Goal: Task Accomplishment & Management: Use online tool/utility

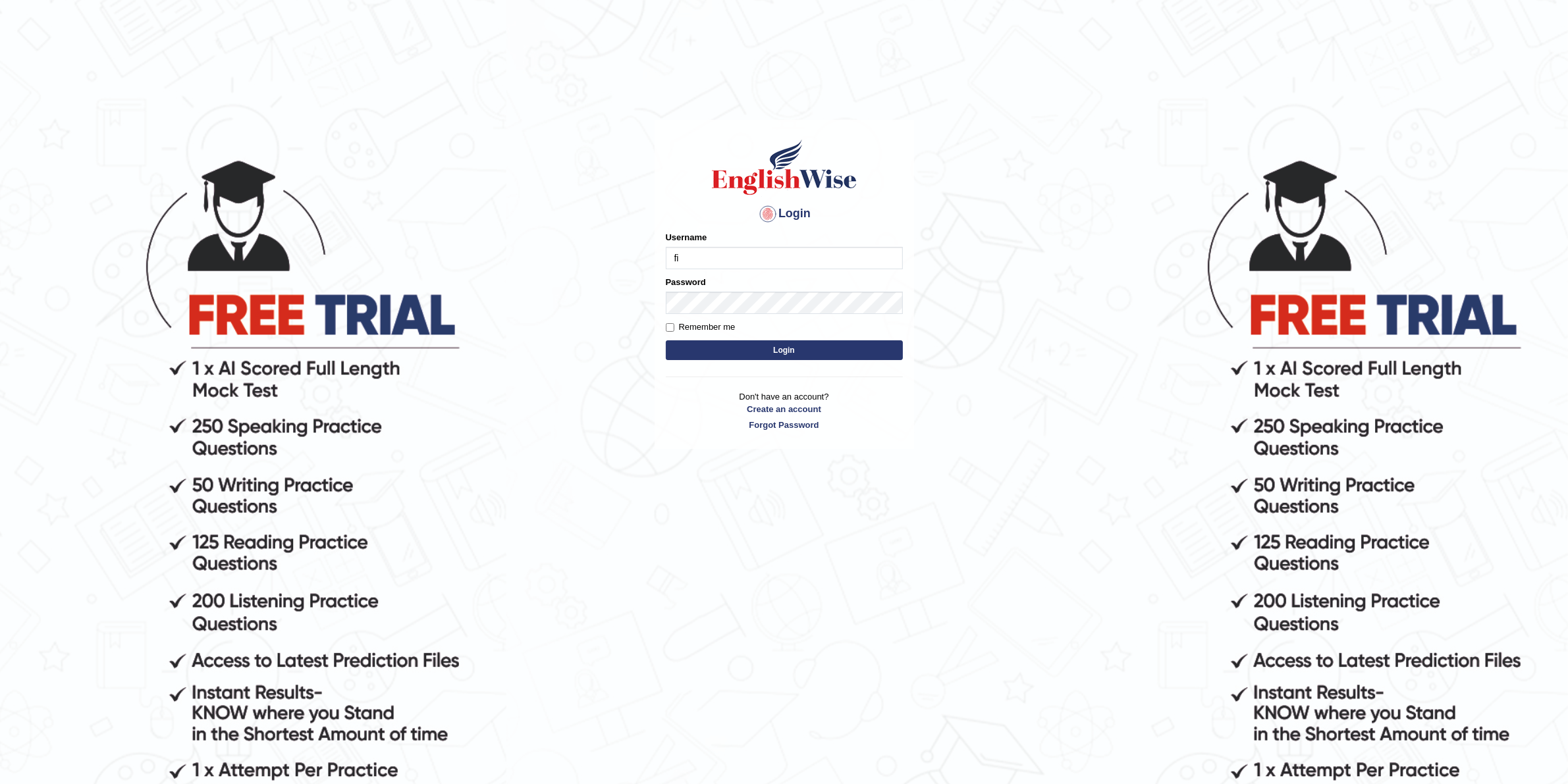
type input "filipimg"
click at [666, 340] on button "Login" at bounding box center [784, 350] width 237 height 20
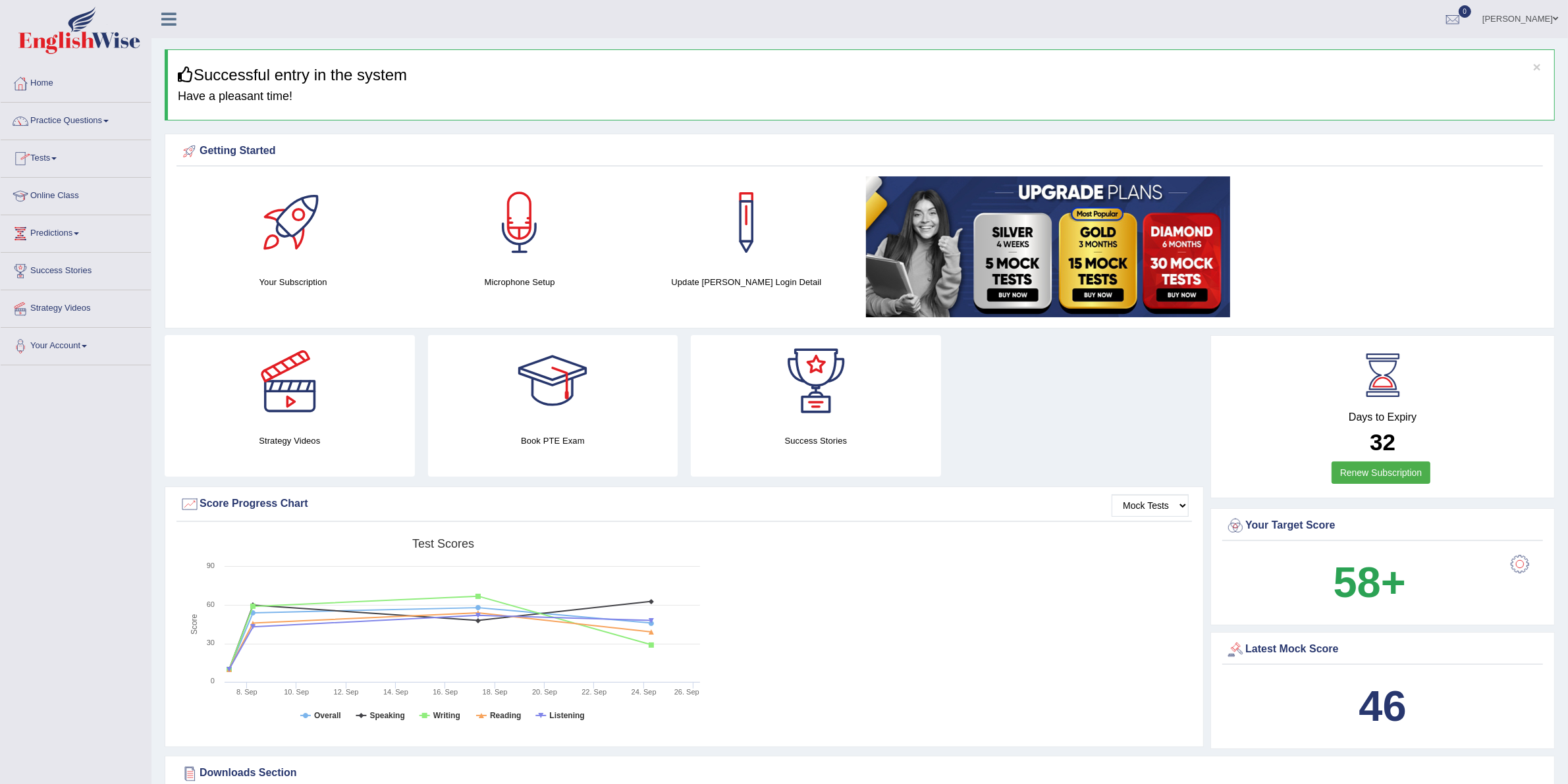
click at [67, 155] on link "Tests" at bounding box center [75, 157] width 150 height 33
click at [51, 234] on link "History" at bounding box center [85, 235] width 123 height 24
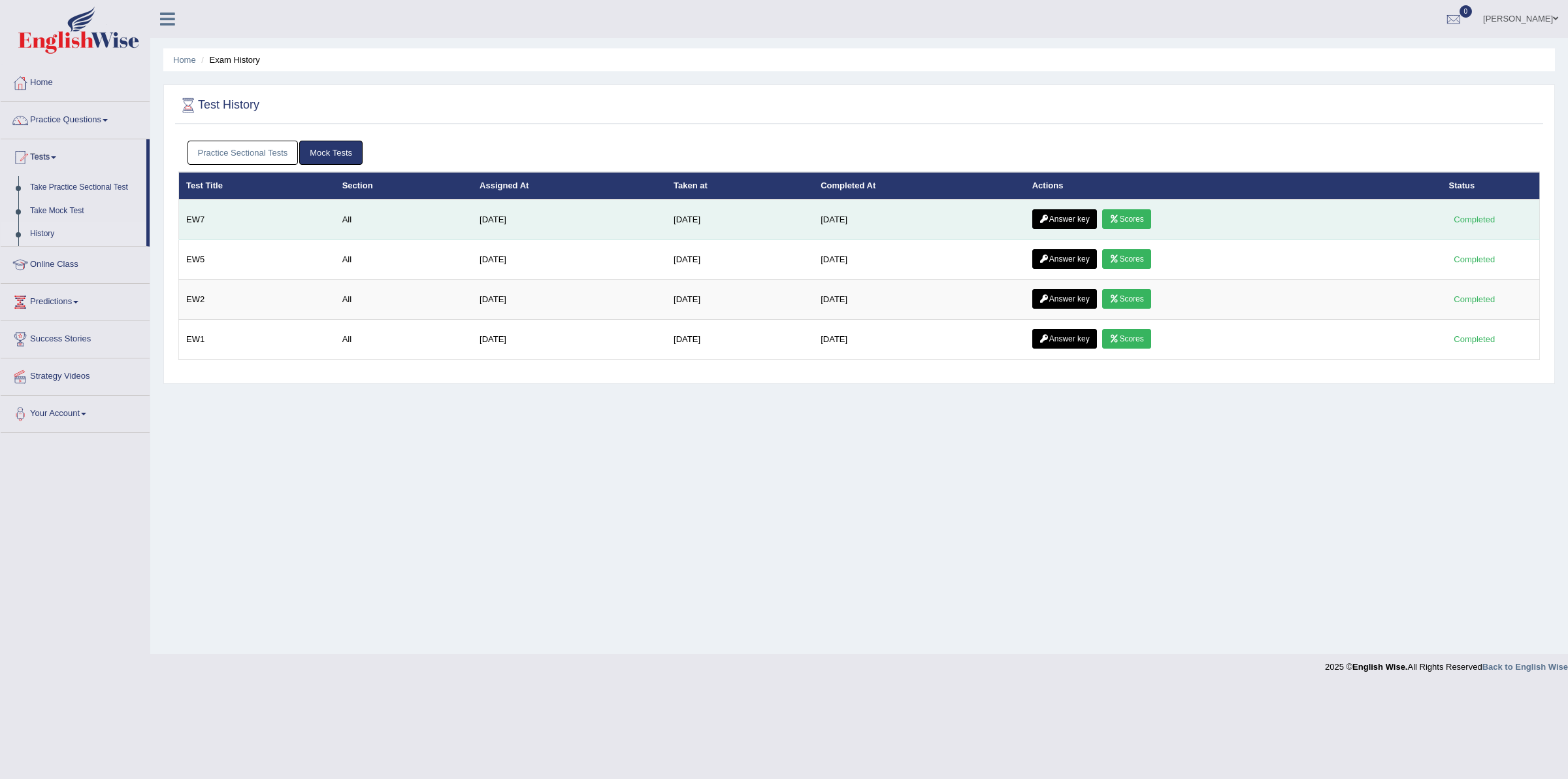
click at [1057, 213] on link "Answer key" at bounding box center [1064, 219] width 65 height 19
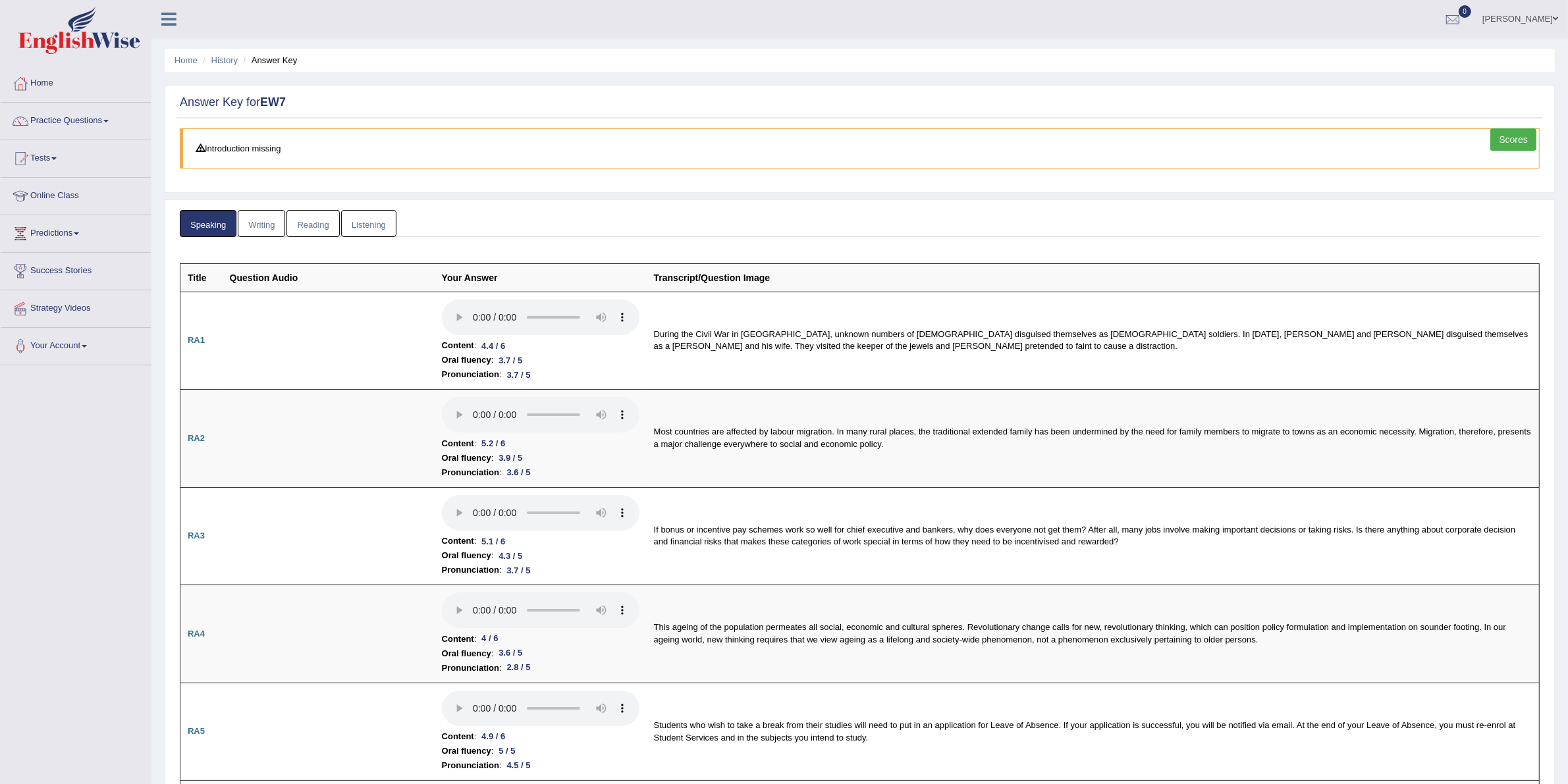
click at [257, 218] on link "Writing" at bounding box center [261, 223] width 47 height 27
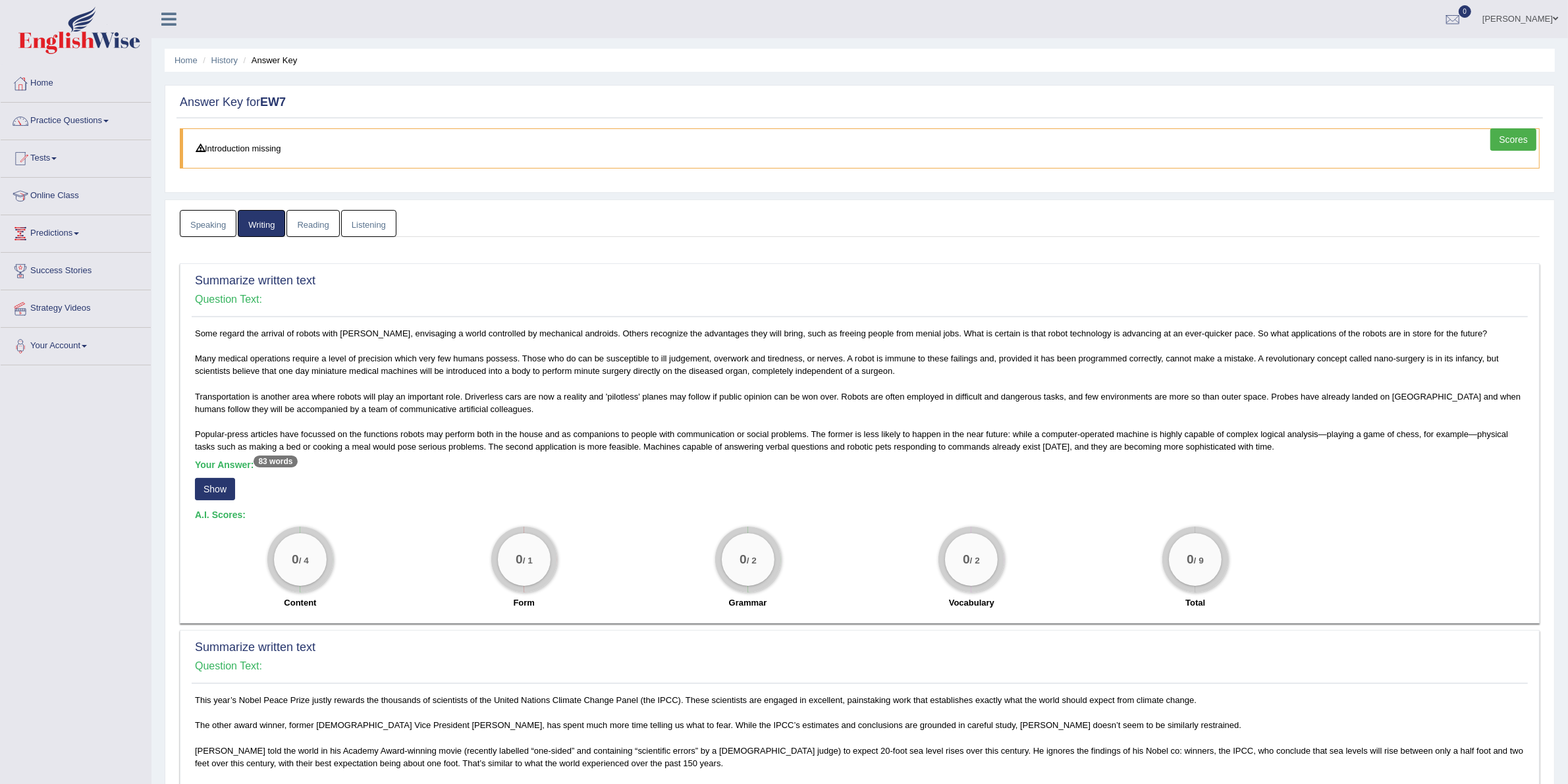
click at [306, 220] on link "Reading" at bounding box center [312, 223] width 53 height 27
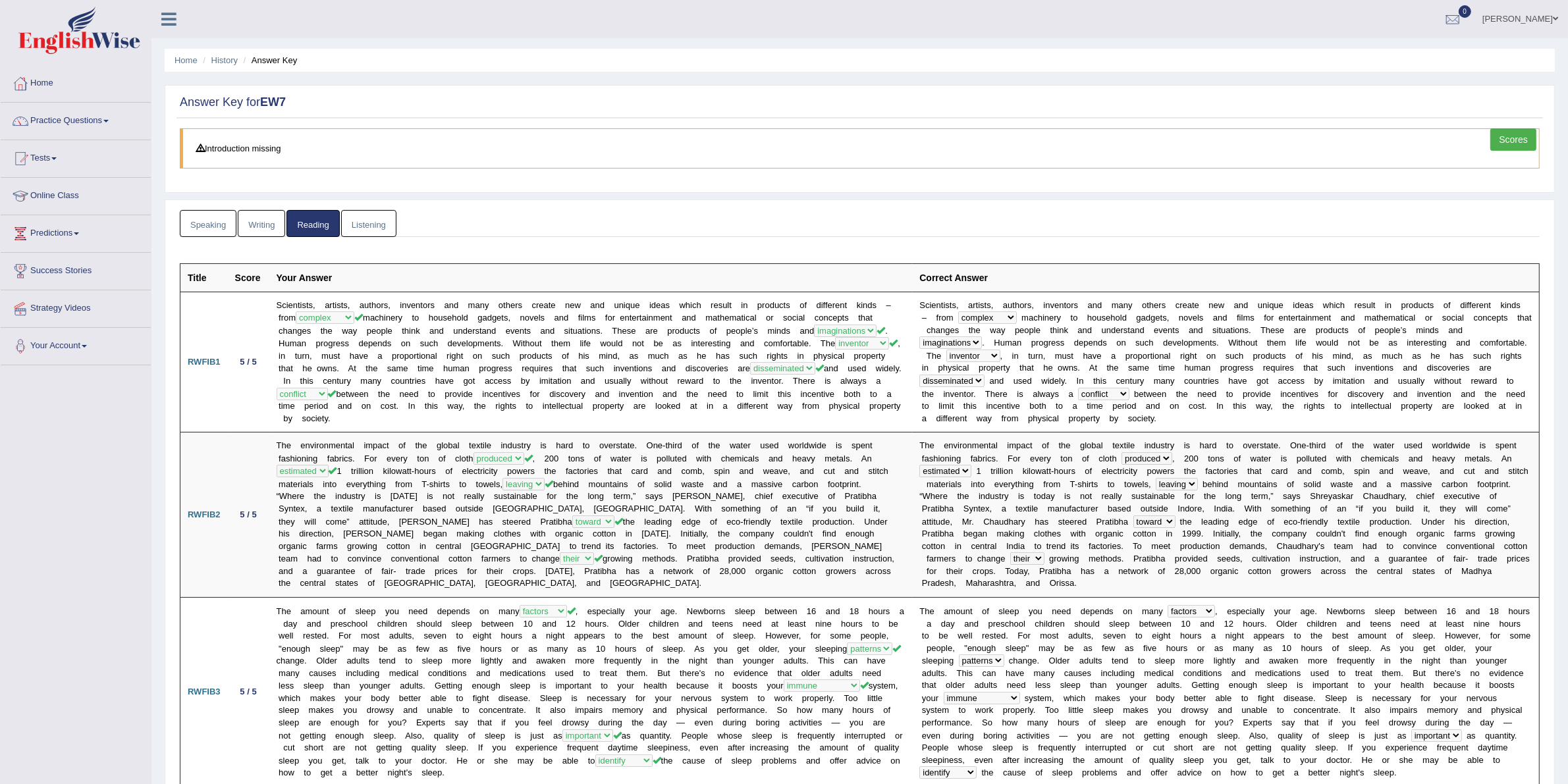
click at [259, 222] on link "Writing" at bounding box center [261, 223] width 47 height 27
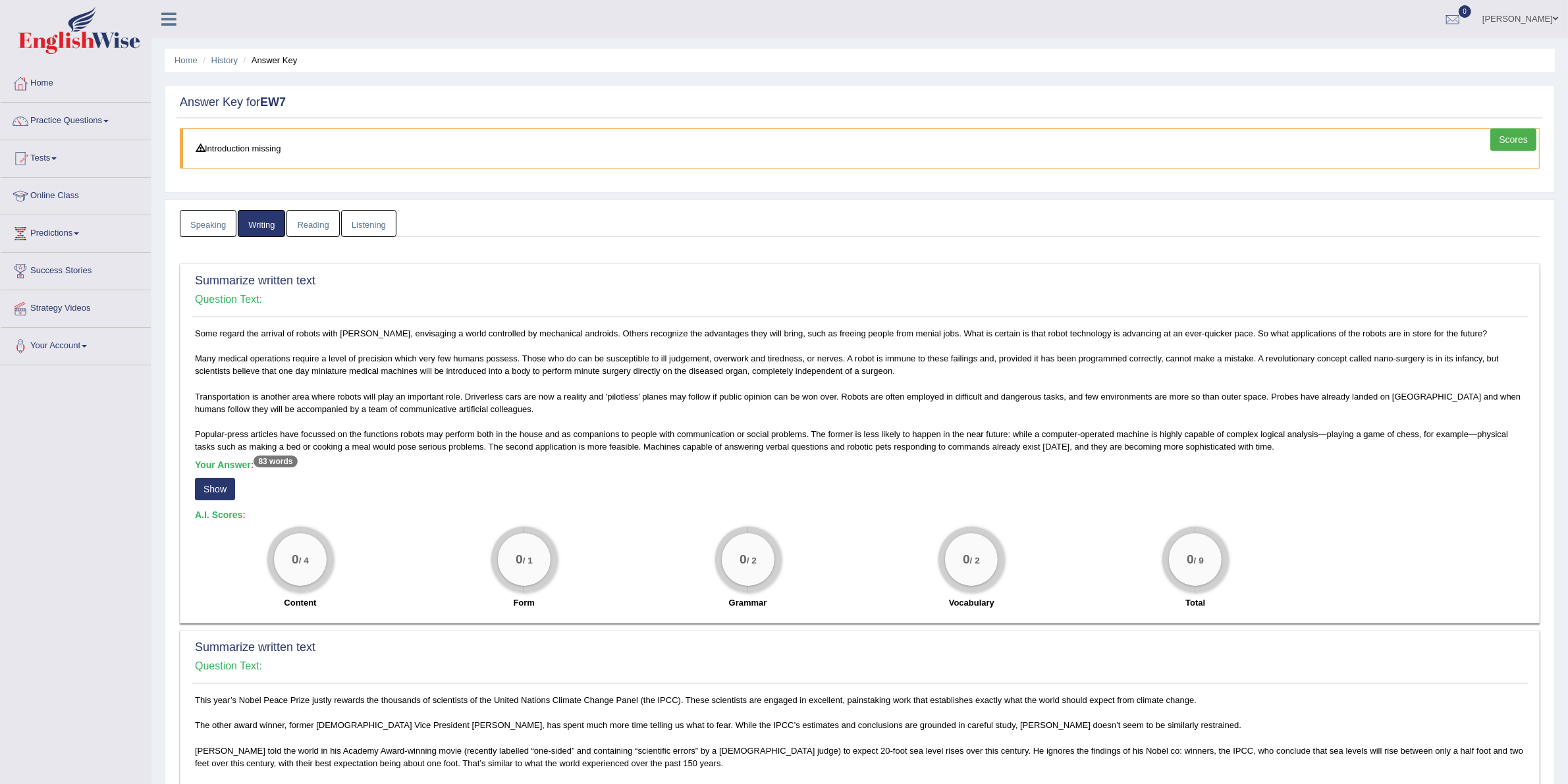
click at [212, 481] on button "Show" at bounding box center [214, 488] width 40 height 23
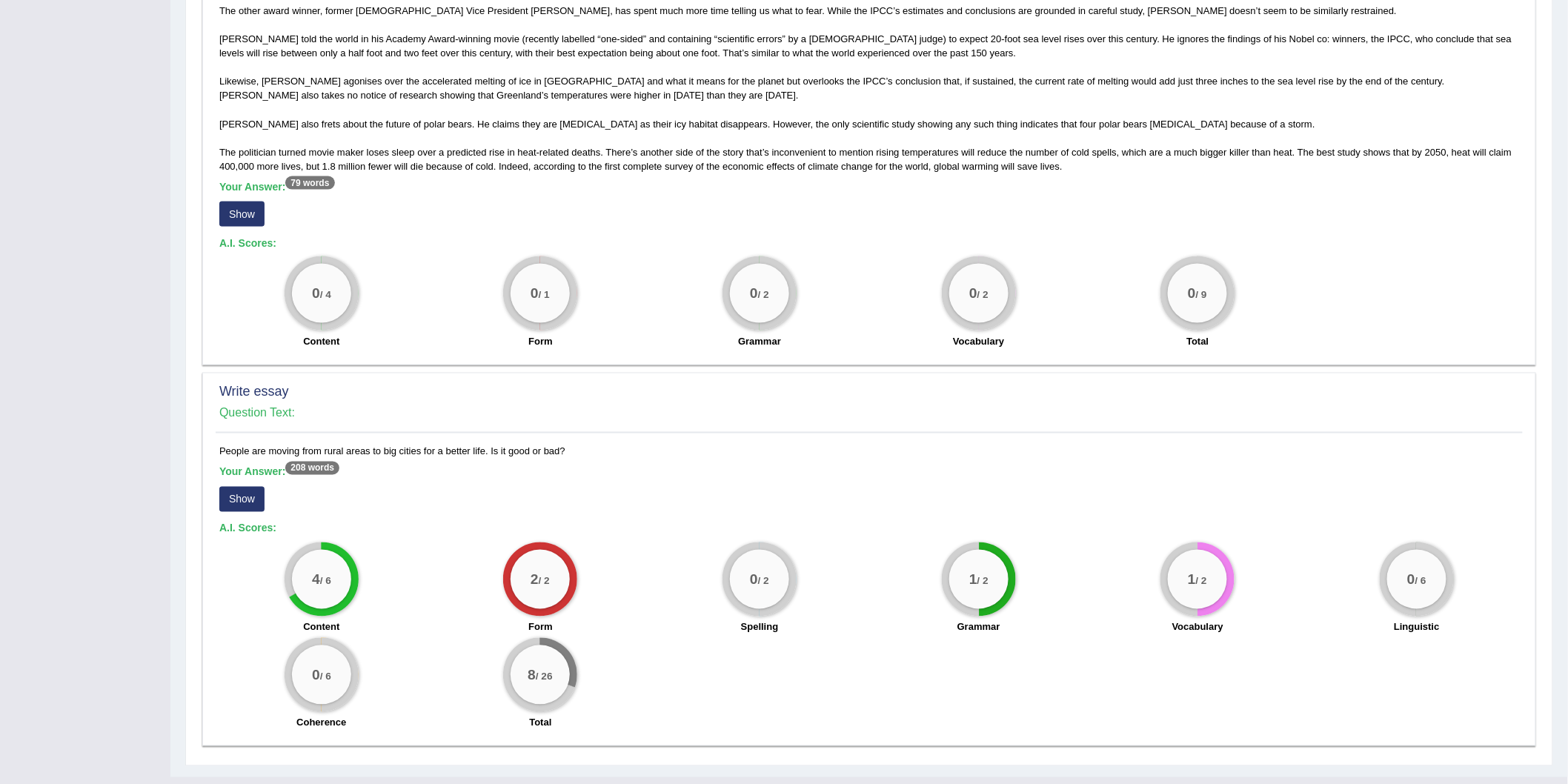
scroll to position [861, 0]
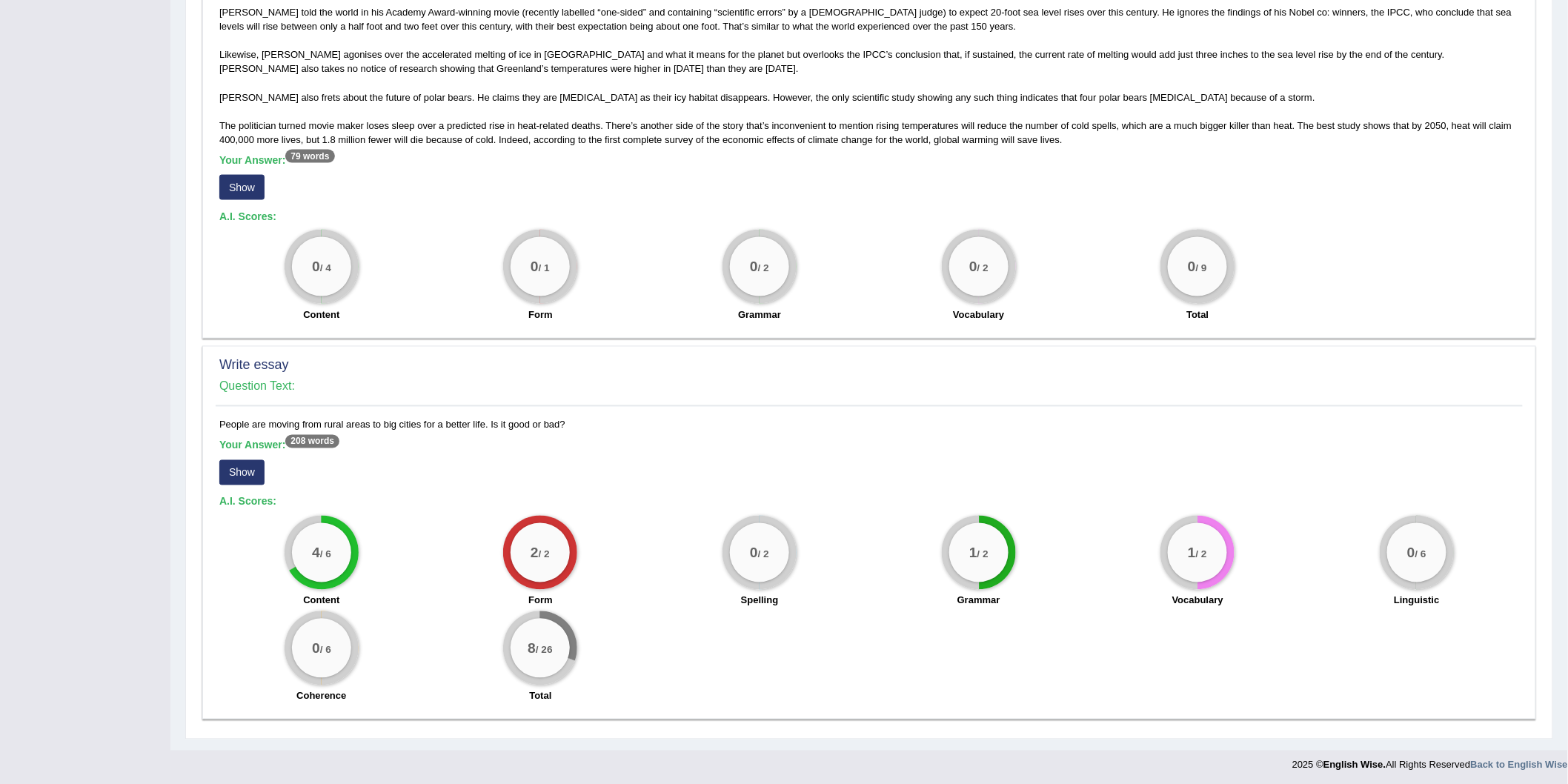
click at [247, 470] on button "Show" at bounding box center [241, 472] width 45 height 26
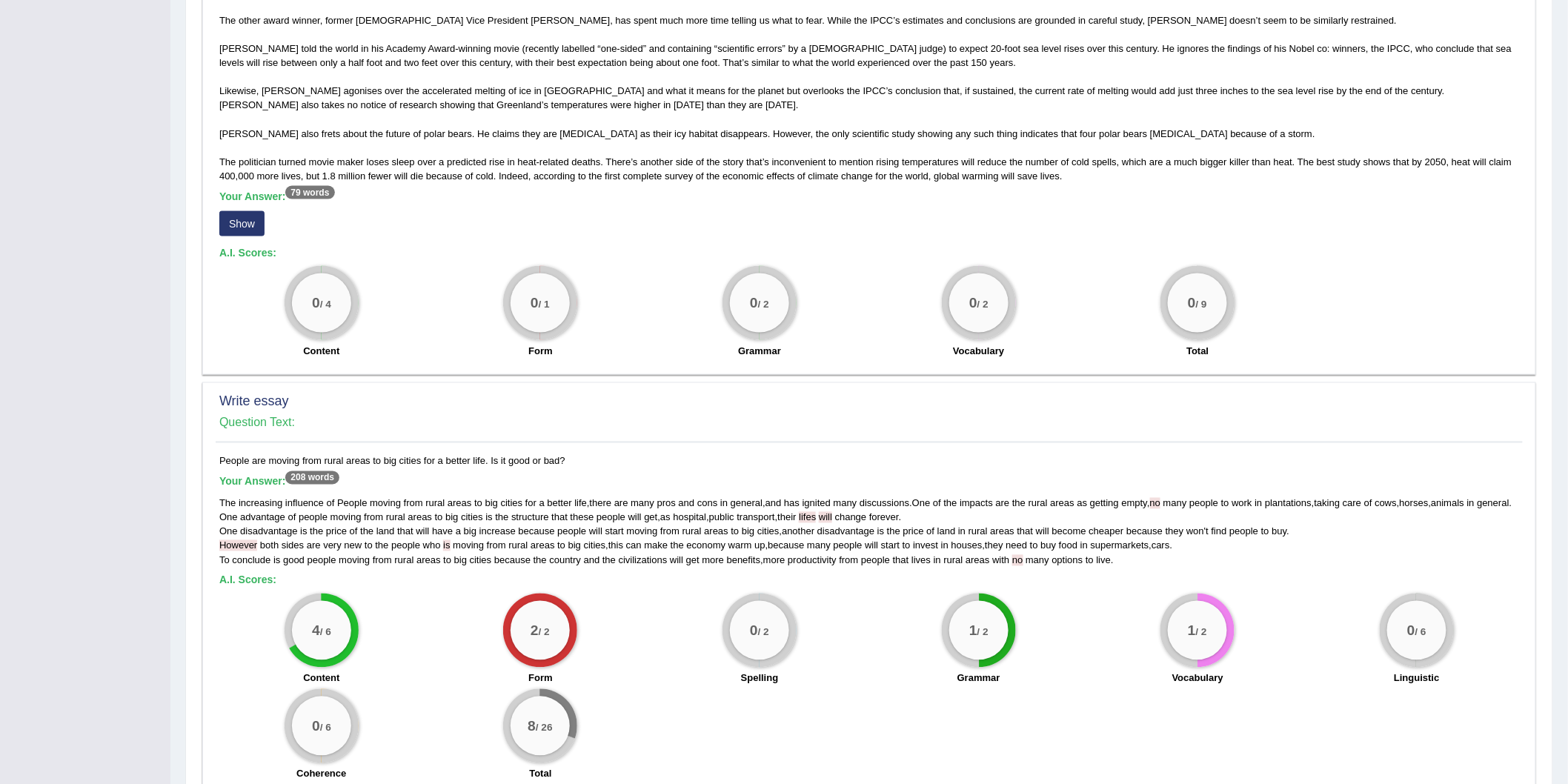
scroll to position [907, 0]
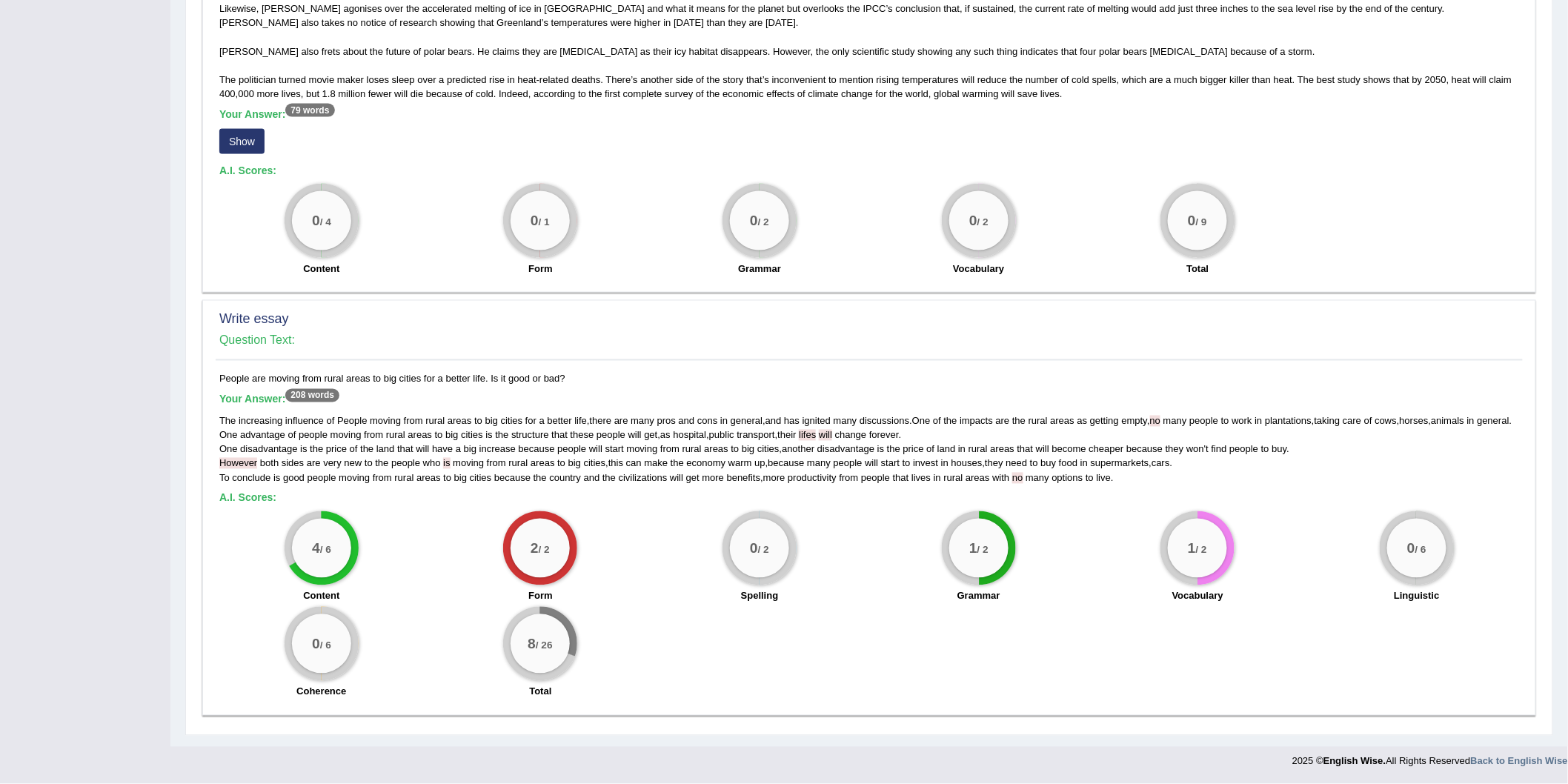
click at [242, 469] on span "However" at bounding box center [237, 464] width 38 height 11
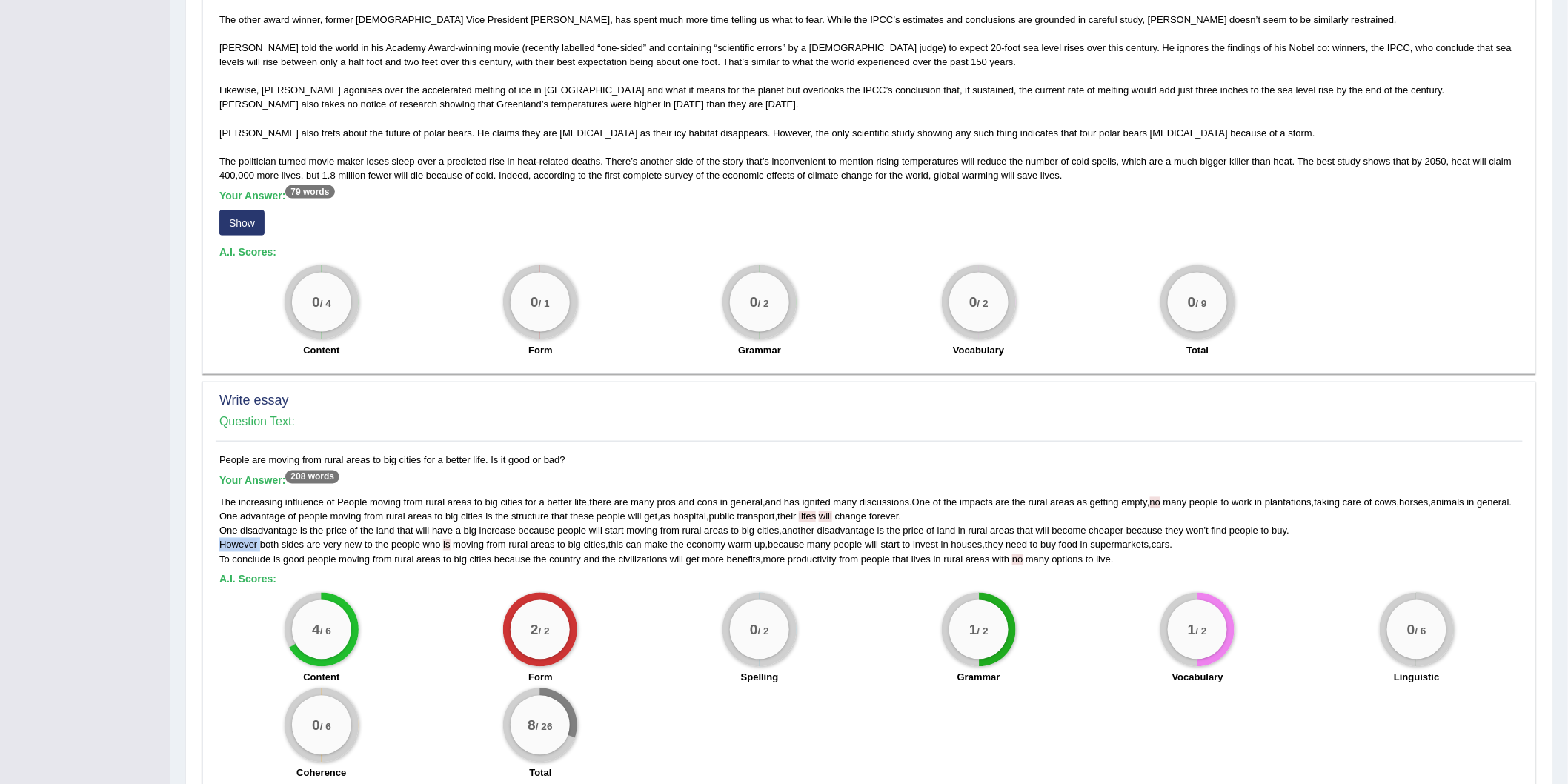
scroll to position [824, 0]
click at [1017, 566] on span "no" at bounding box center [1018, 561] width 11 height 11
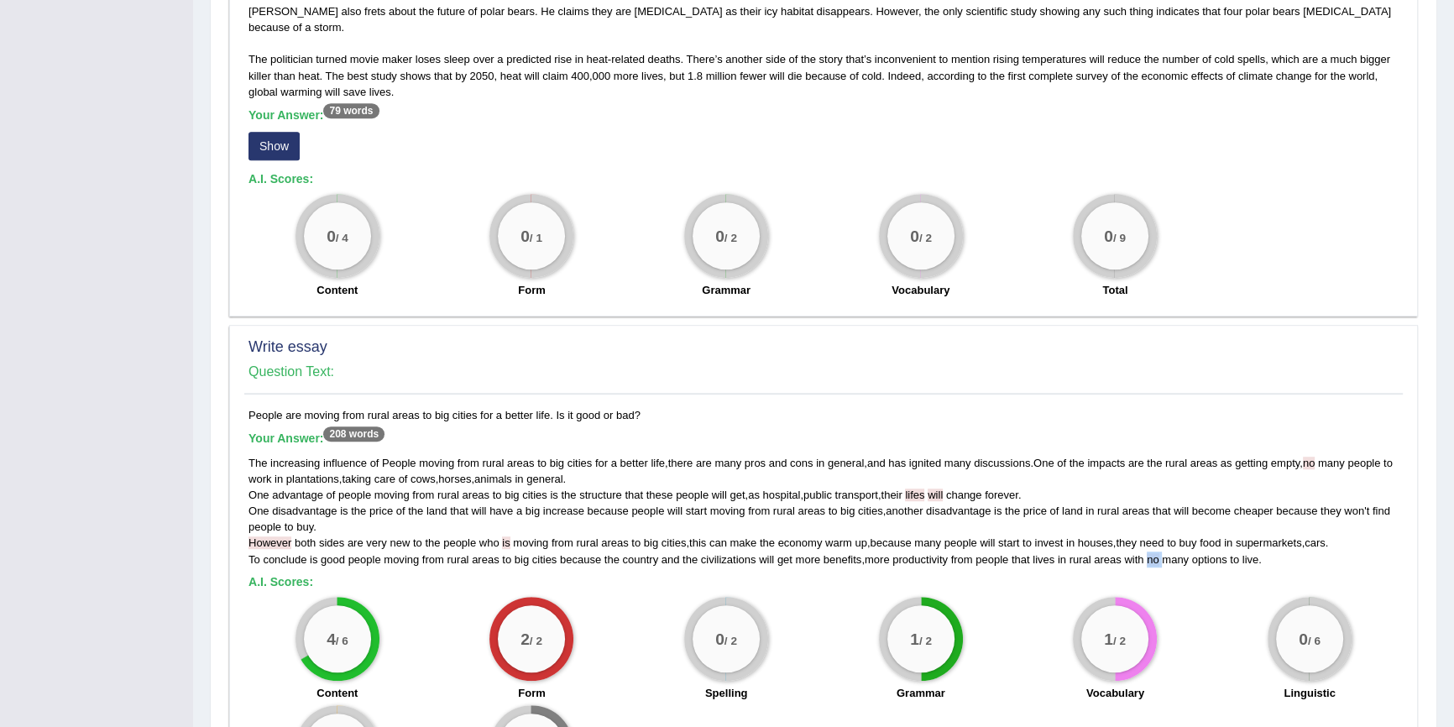
scroll to position [1162, 0]
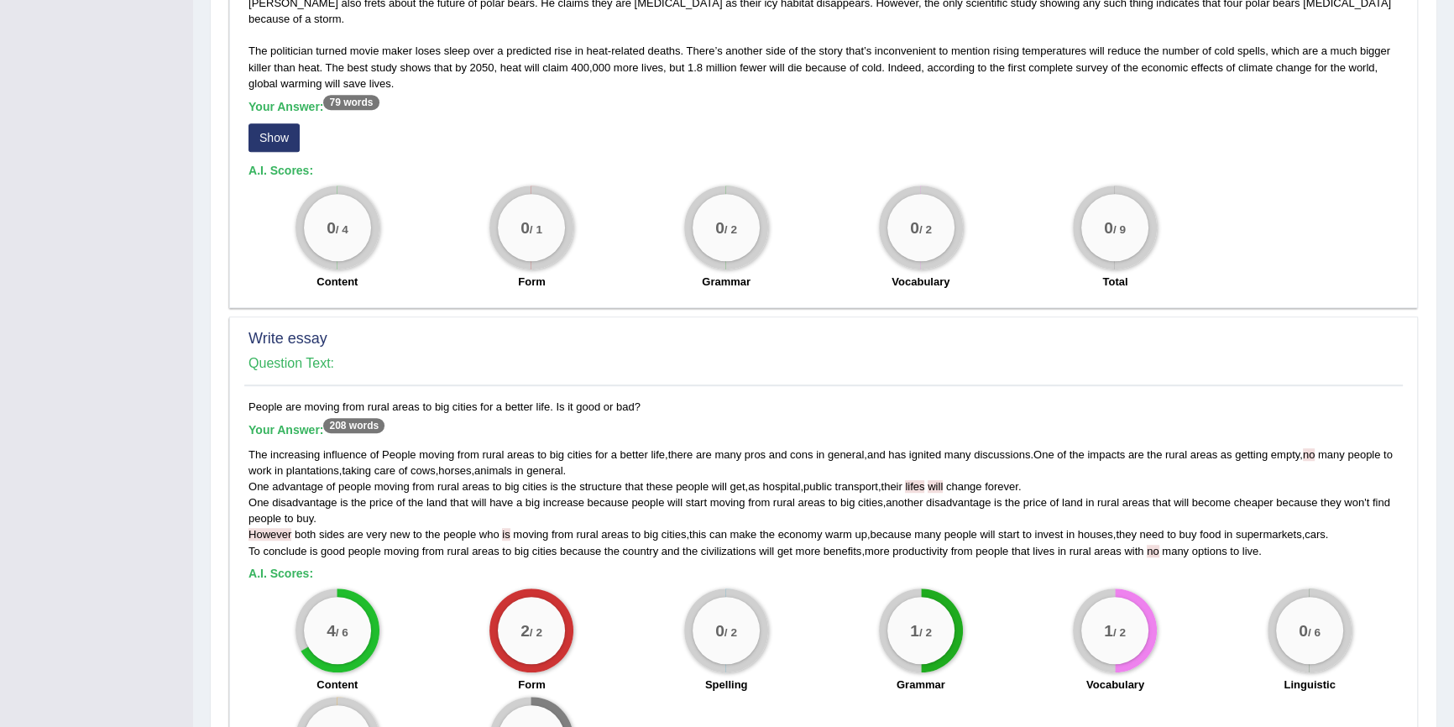
click at [279, 493] on div "The increasing influence of People moving from rural areas to big cities for a …" at bounding box center [823, 503] width 1150 height 112
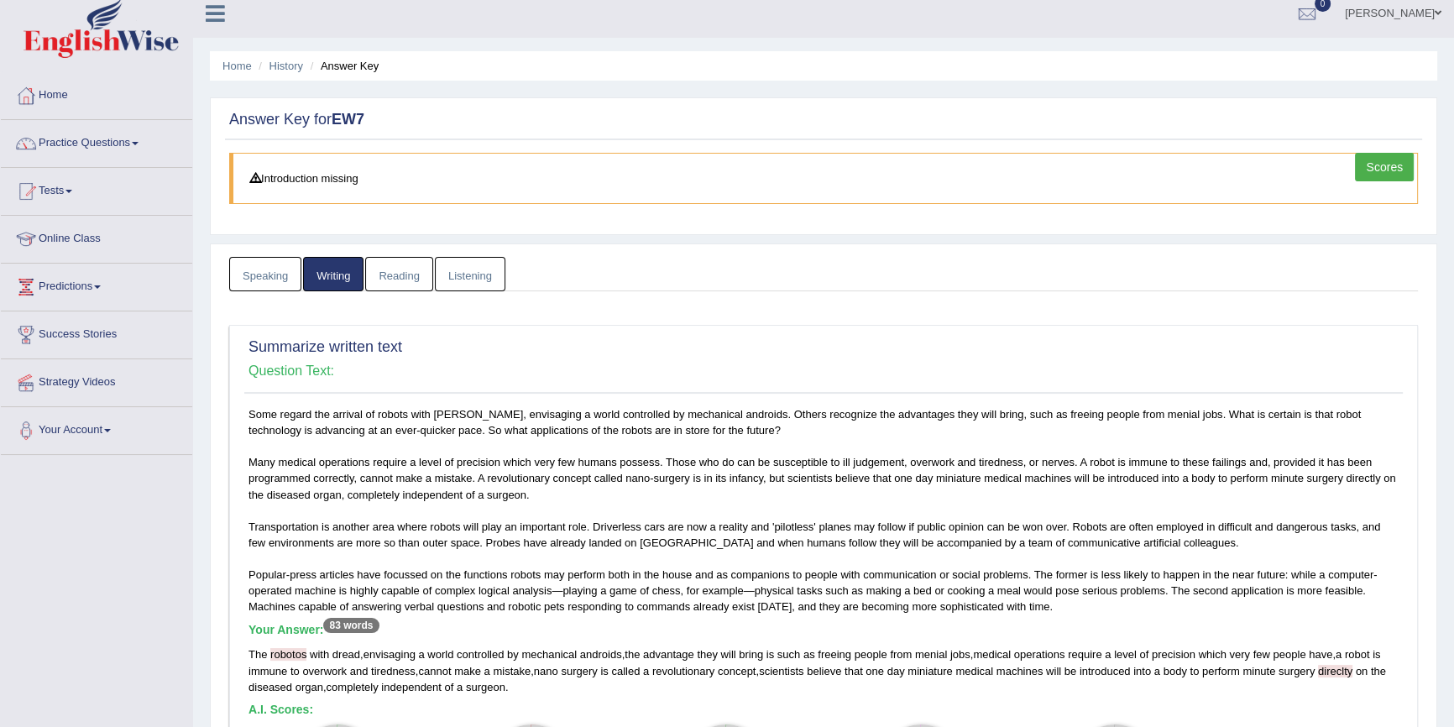
scroll to position [0, 0]
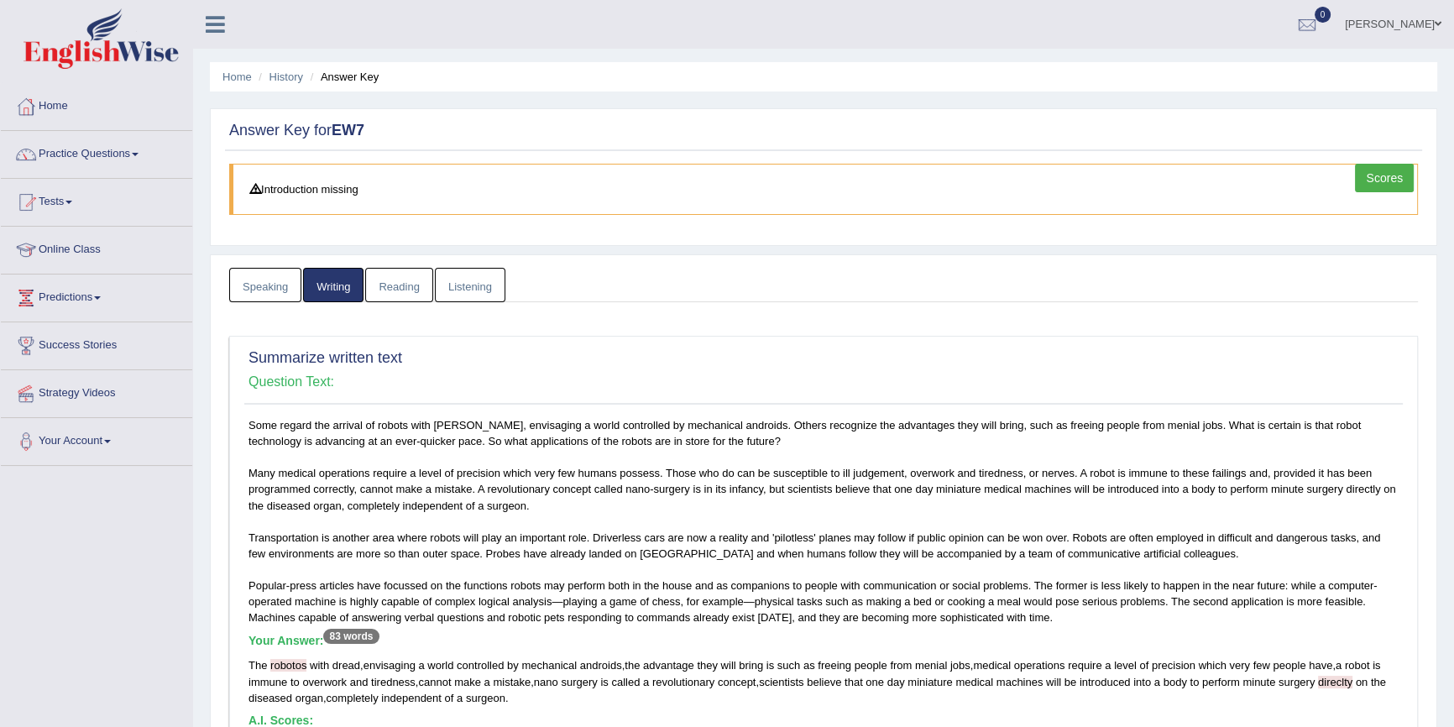
click at [288, 287] on link "Speaking" at bounding box center [265, 285] width 72 height 34
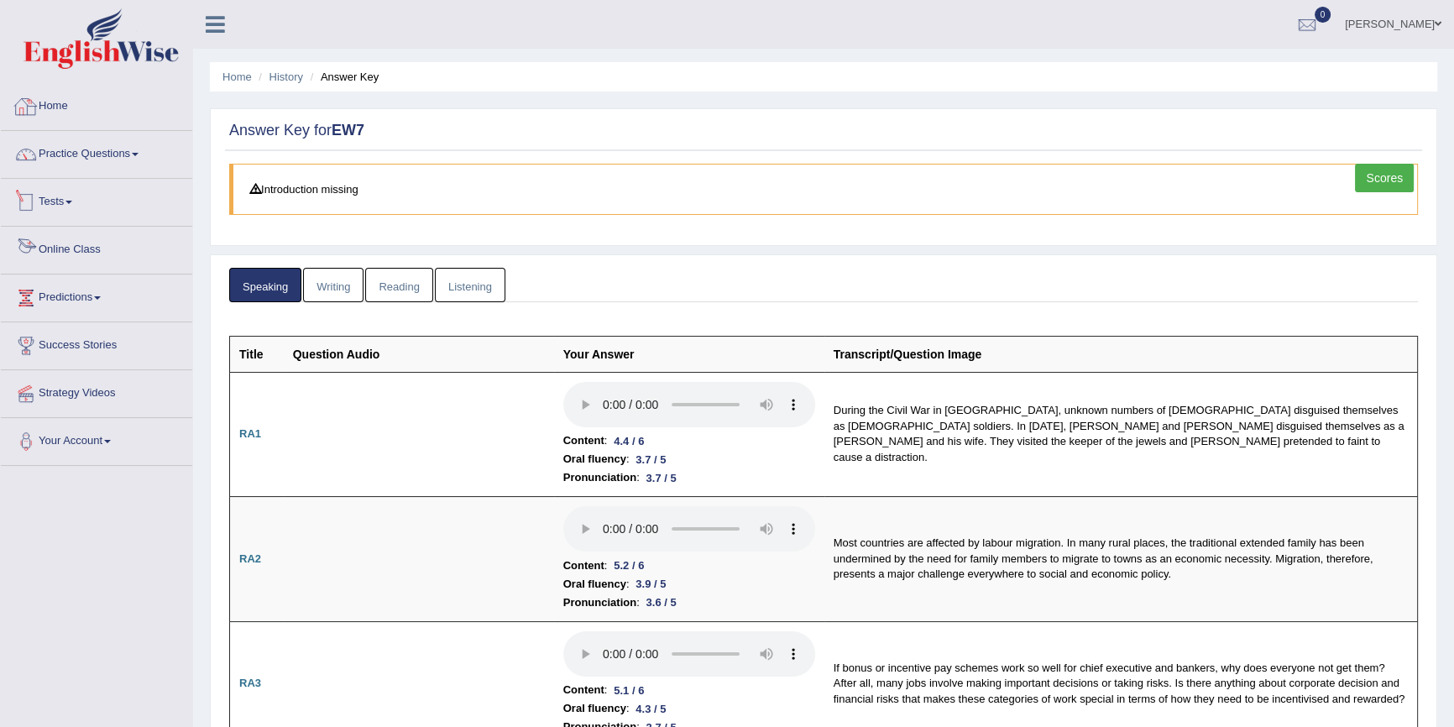
click at [72, 201] on span at bounding box center [68, 202] width 7 height 3
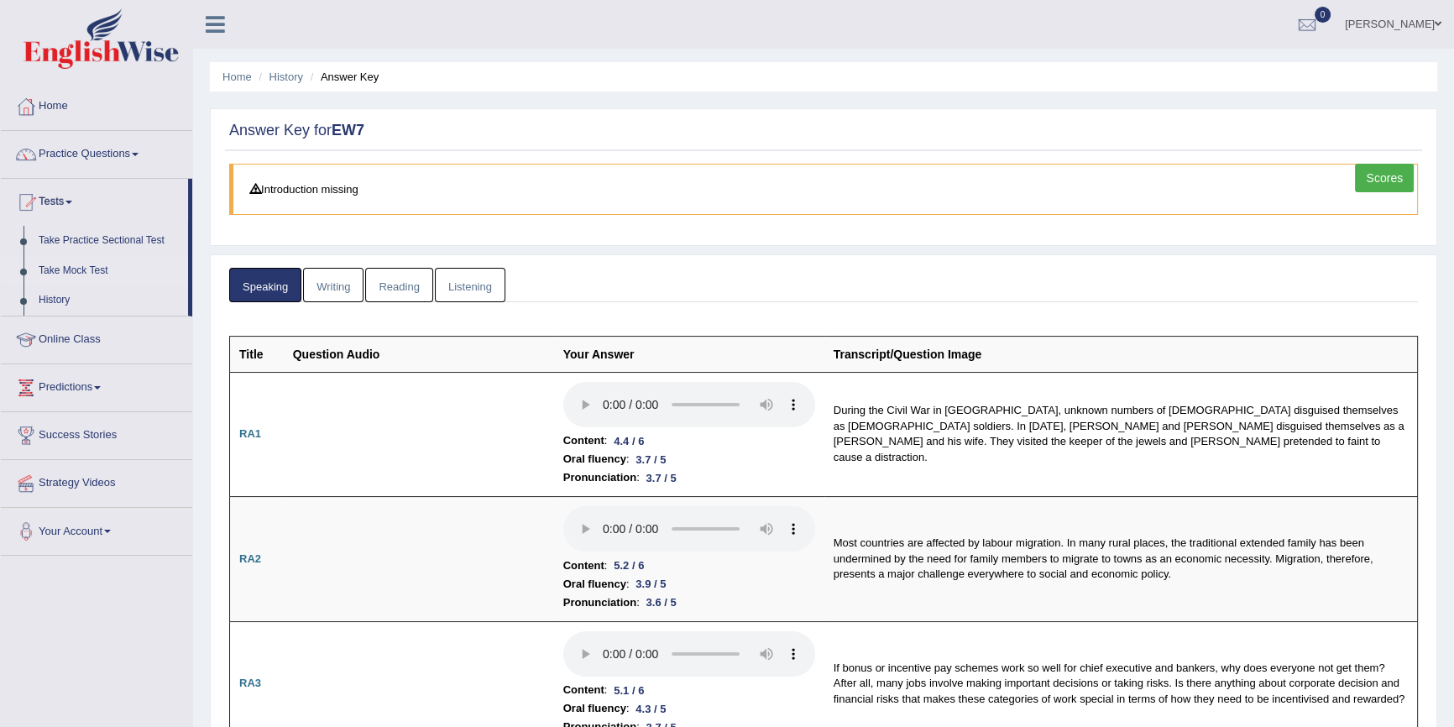
click at [76, 271] on link "Take Mock Test" at bounding box center [109, 271] width 157 height 30
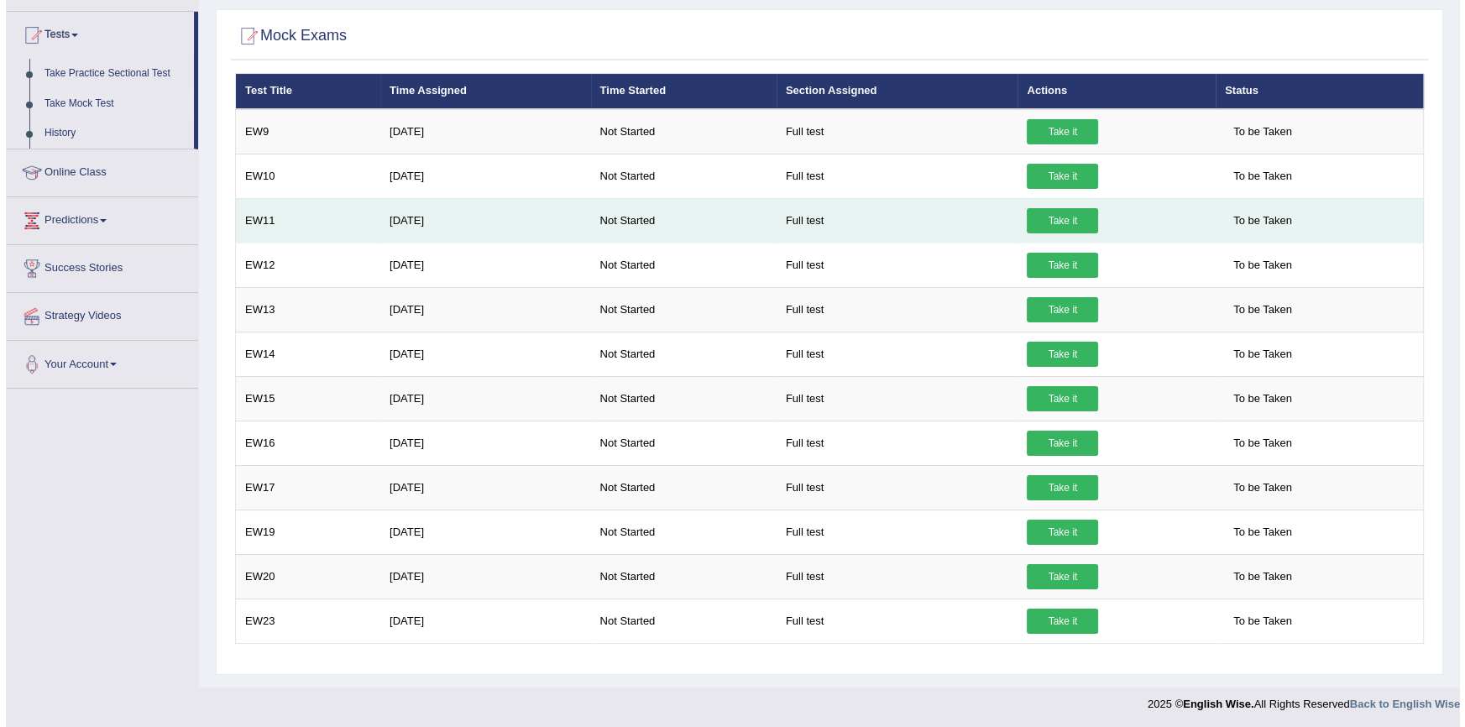
scroll to position [168, 0]
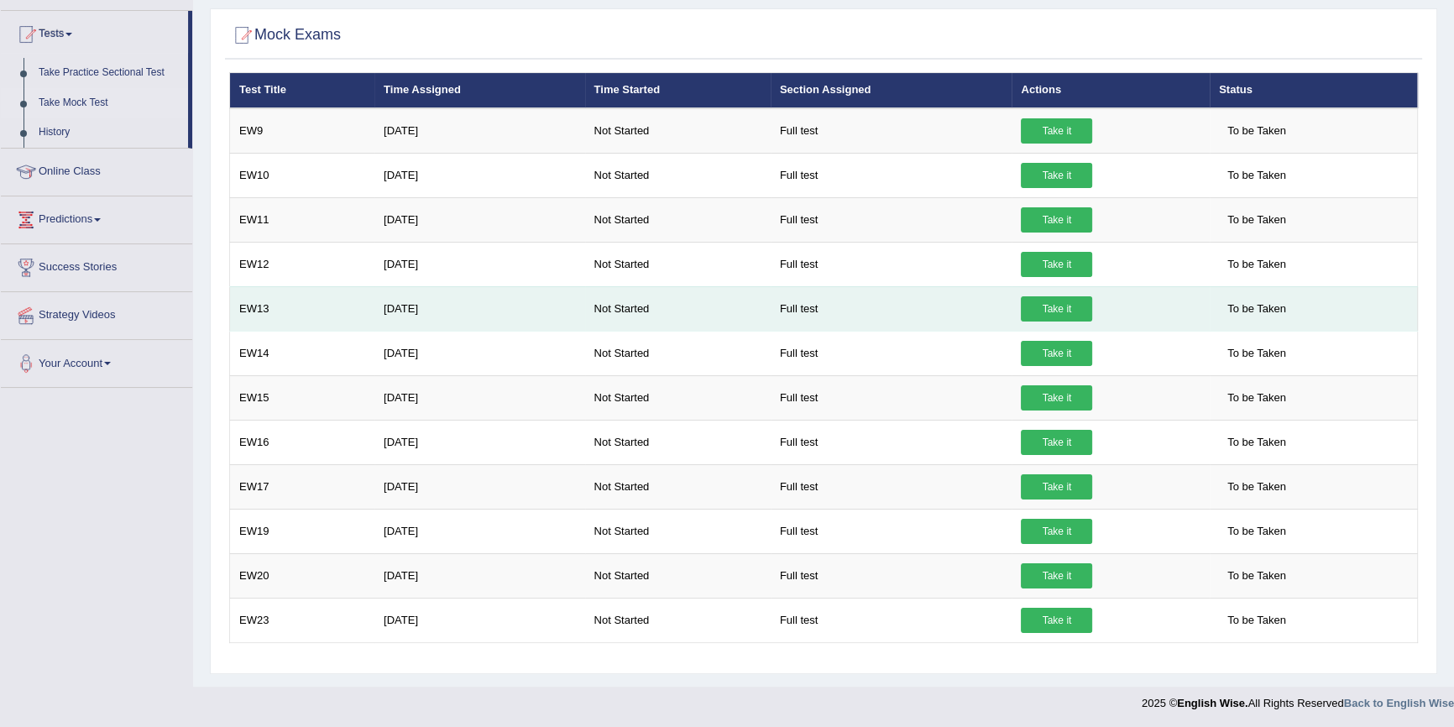
click at [1037, 300] on link "Take it" at bounding box center [1056, 308] width 71 height 25
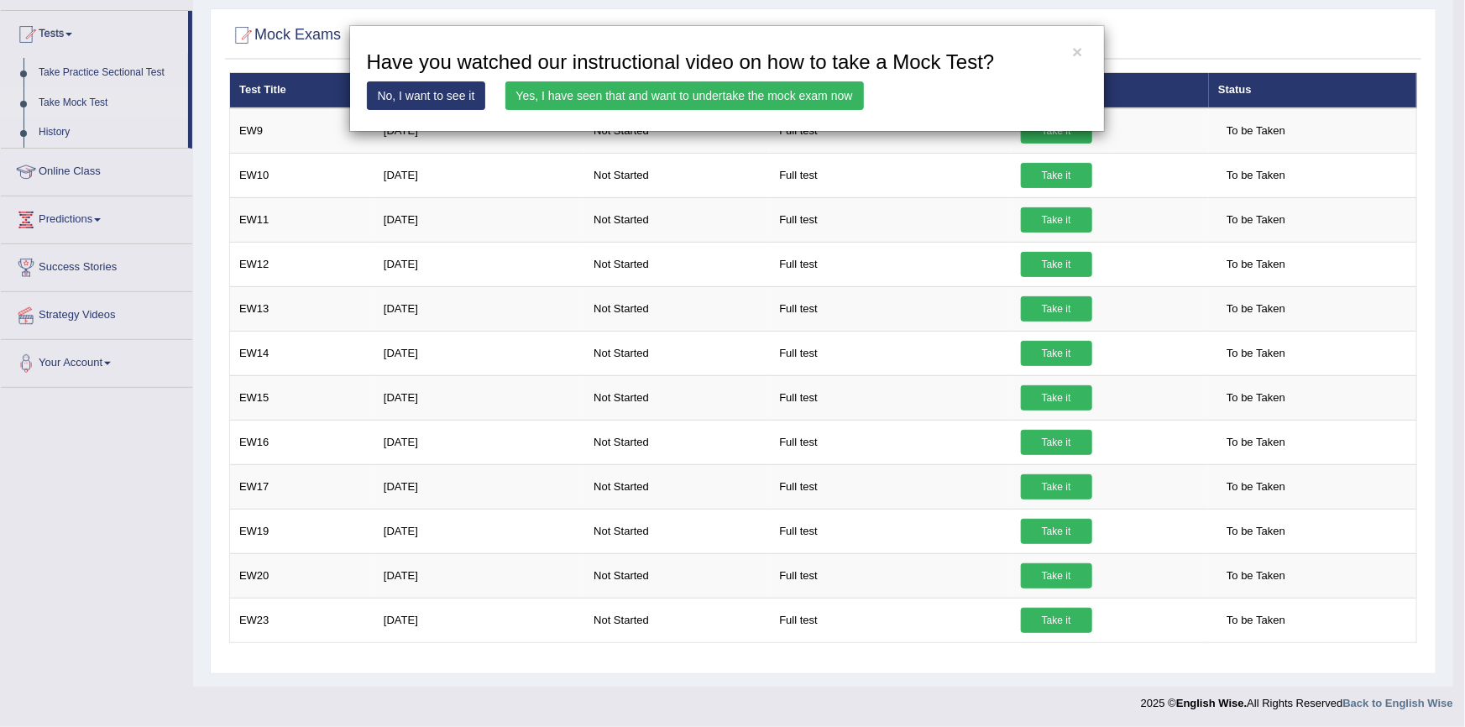
click at [661, 91] on link "Yes, I have seen that and want to undertake the mock exam now" at bounding box center [684, 95] width 358 height 29
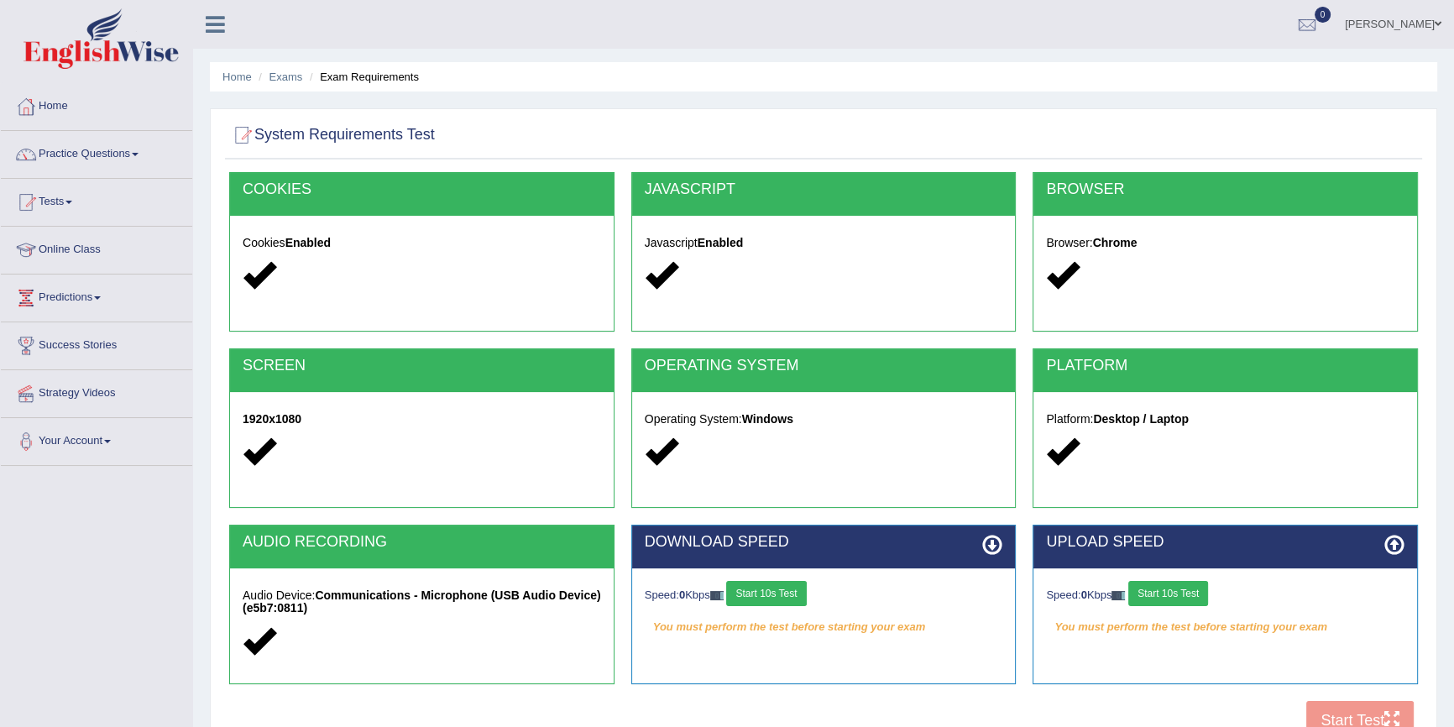
click at [776, 593] on button "Start 10s Test" at bounding box center [766, 593] width 80 height 25
click at [1203, 593] on button "Start 10s Test" at bounding box center [1168, 593] width 80 height 25
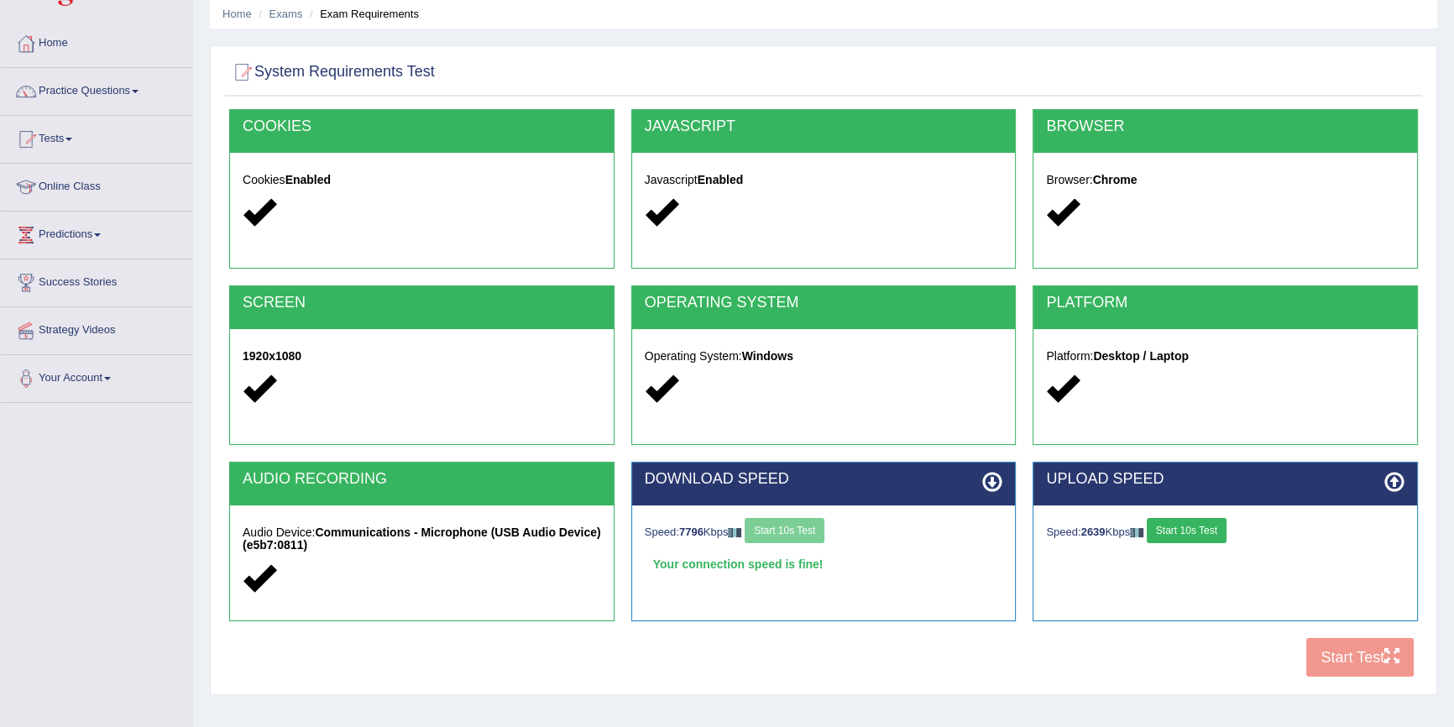
scroll to position [152, 0]
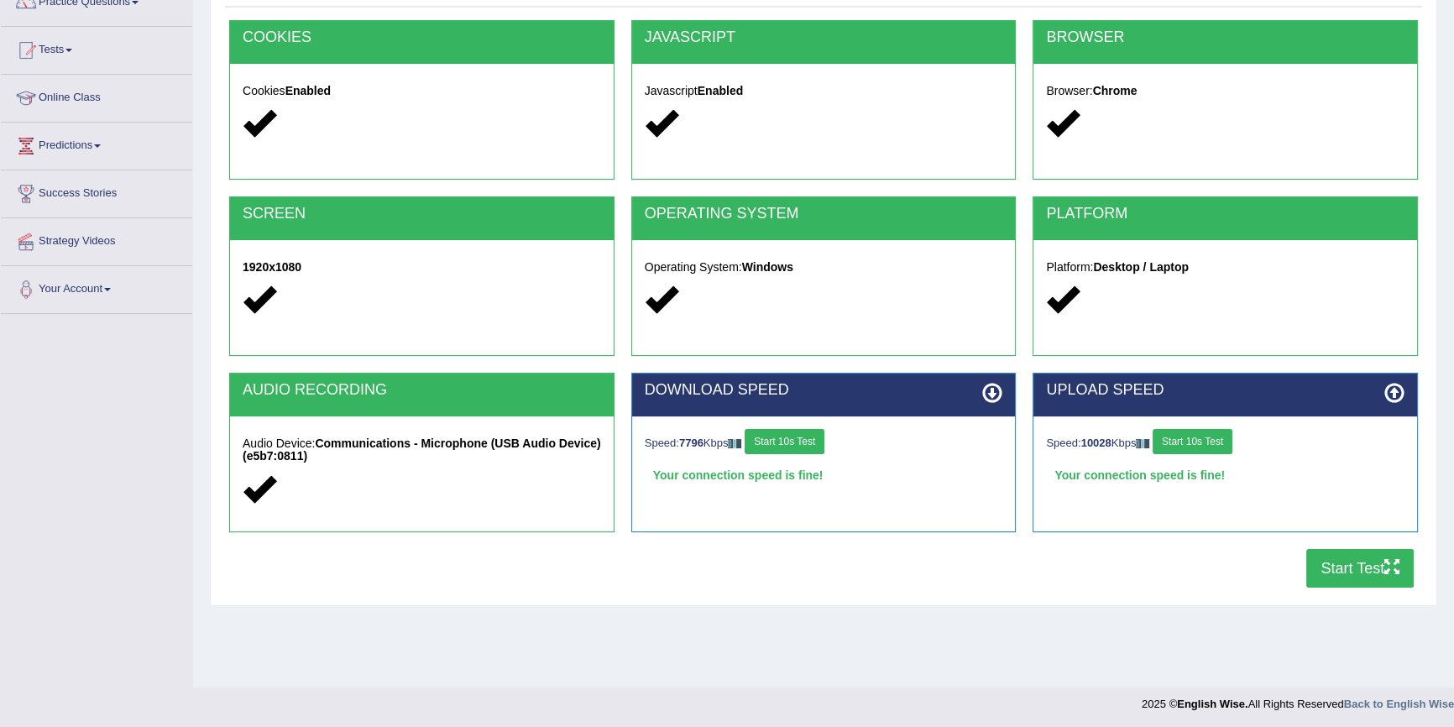
click at [1341, 571] on button "Start Test" at bounding box center [1359, 568] width 107 height 39
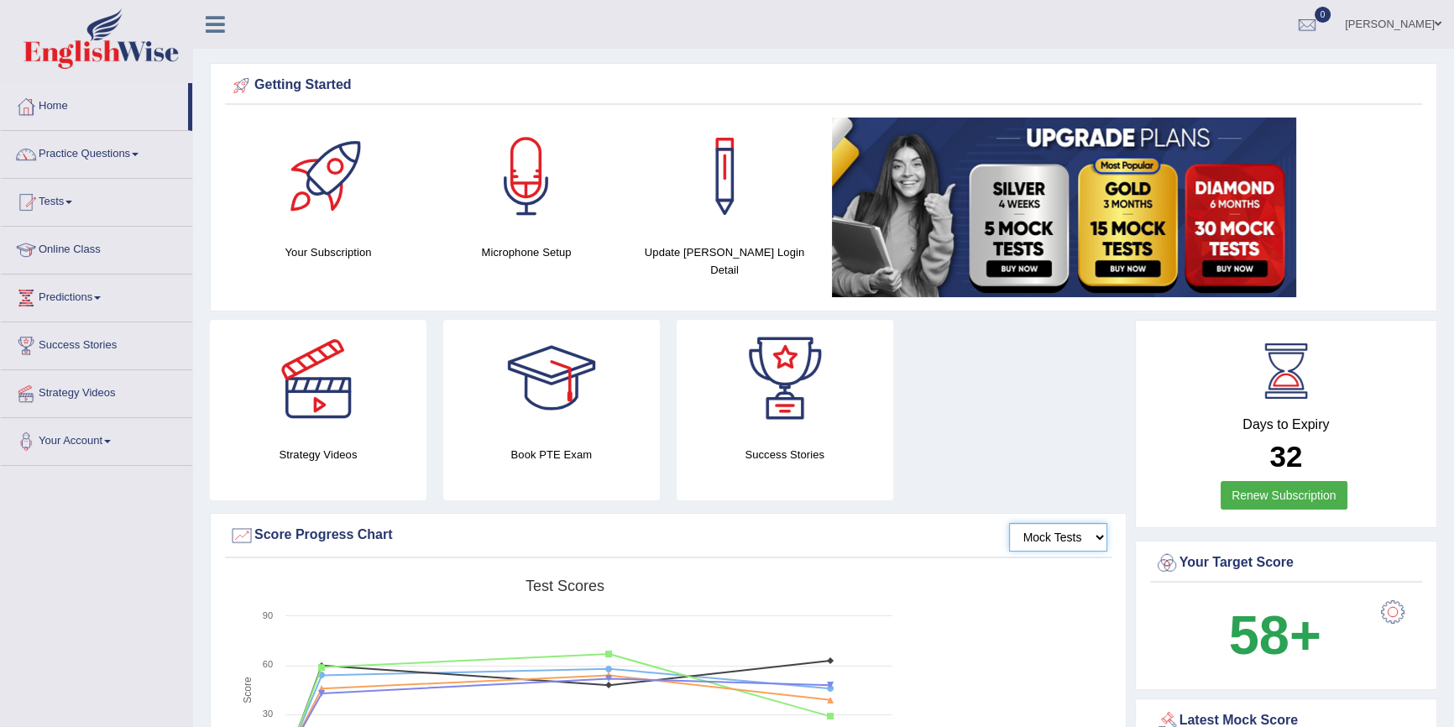
click at [1041, 530] on select "Mock Tests" at bounding box center [1058, 537] width 98 height 29
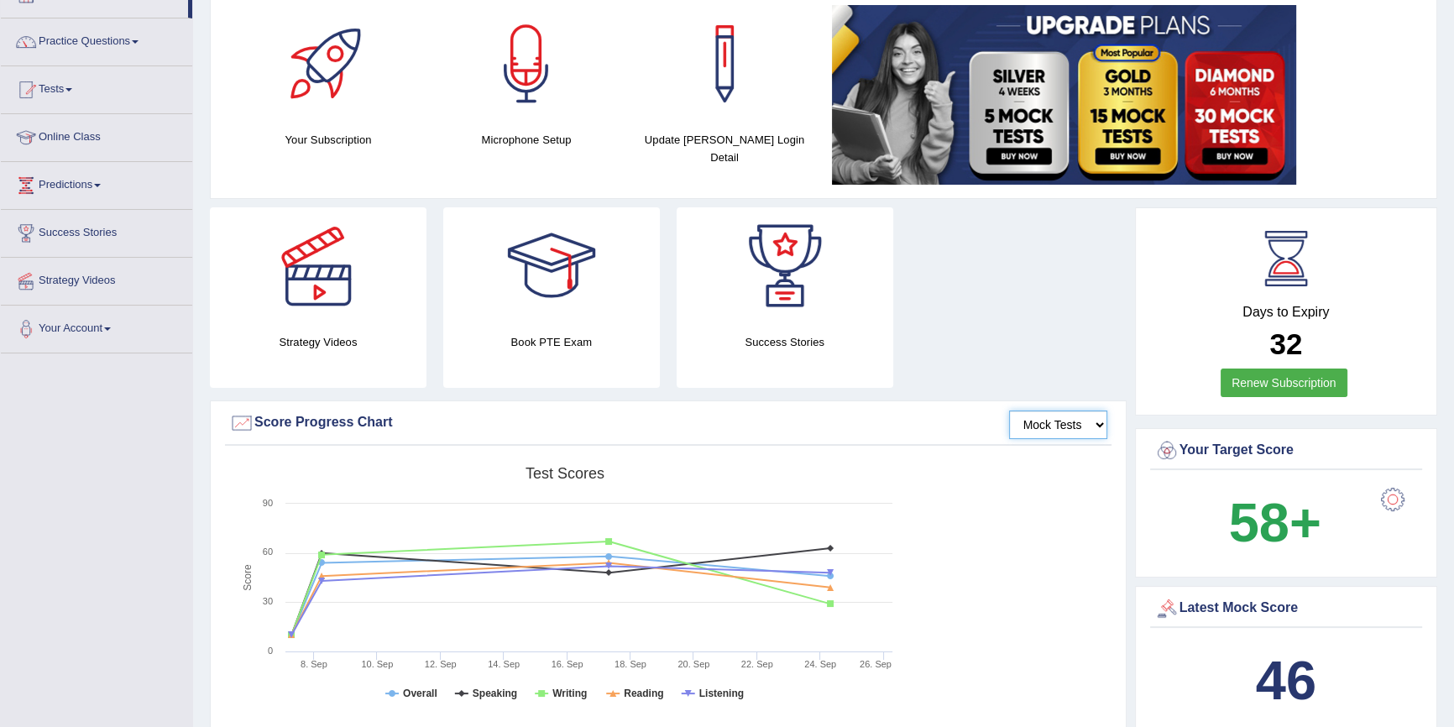
scroll to position [152, 0]
